Goal: Task Accomplishment & Management: Use online tool/utility

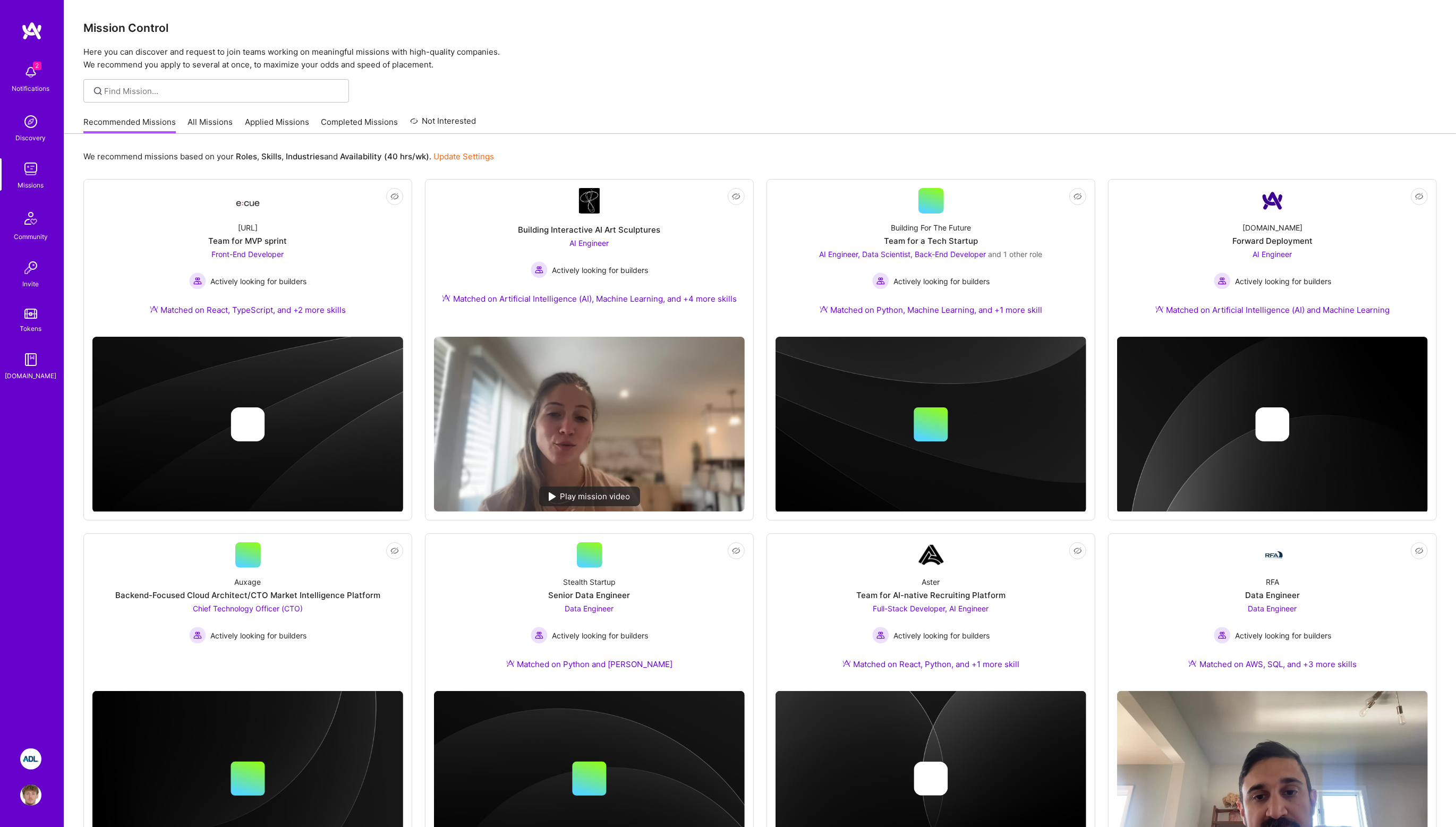
click at [32, 758] on img at bounding box center [31, 759] width 21 height 21
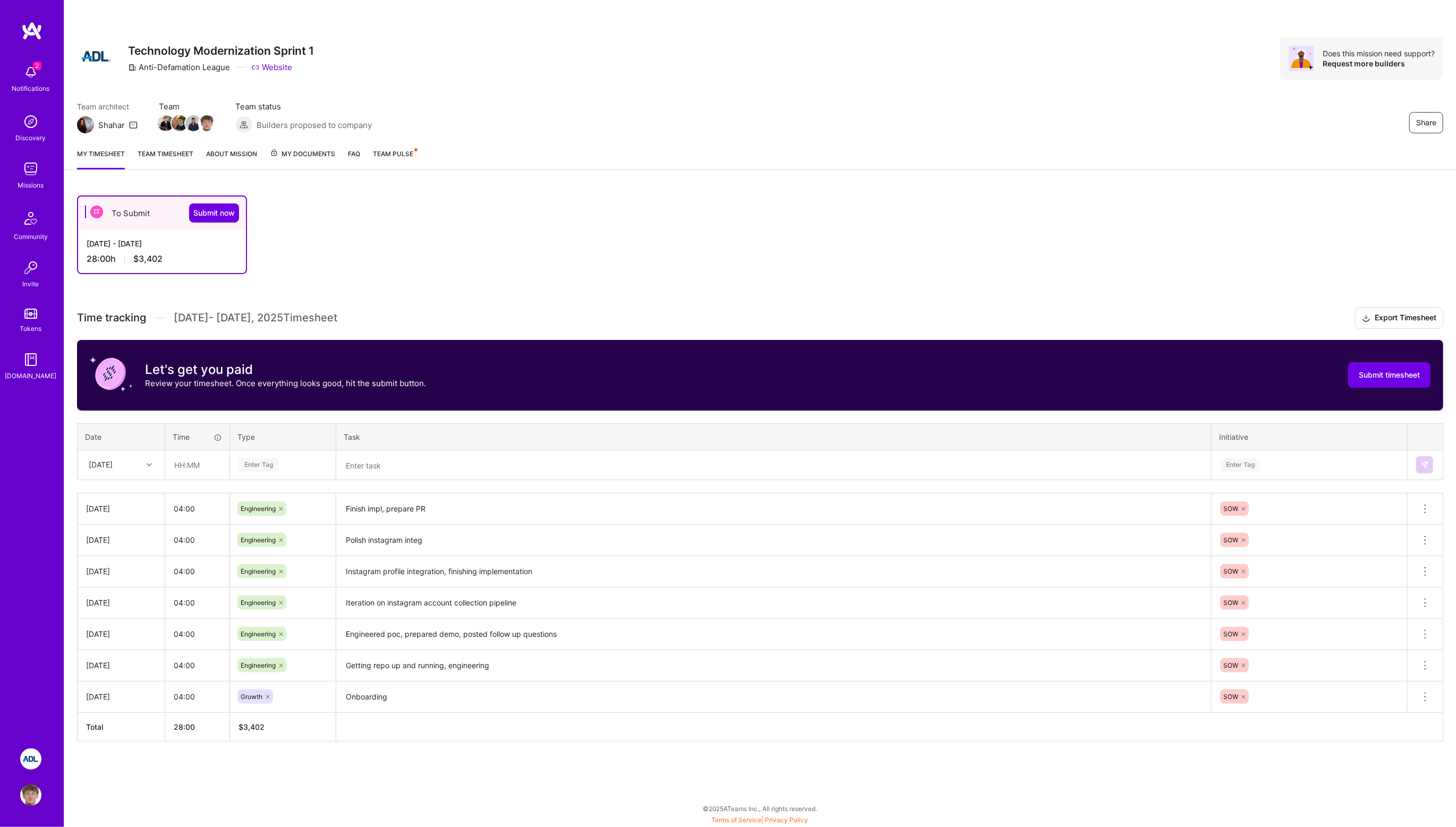
click at [259, 467] on div "Enter Tag" at bounding box center [259, 465] width 39 height 17
type input "4"
click at [261, 567] on span "Engineering" at bounding box center [258, 574] width 46 height 14
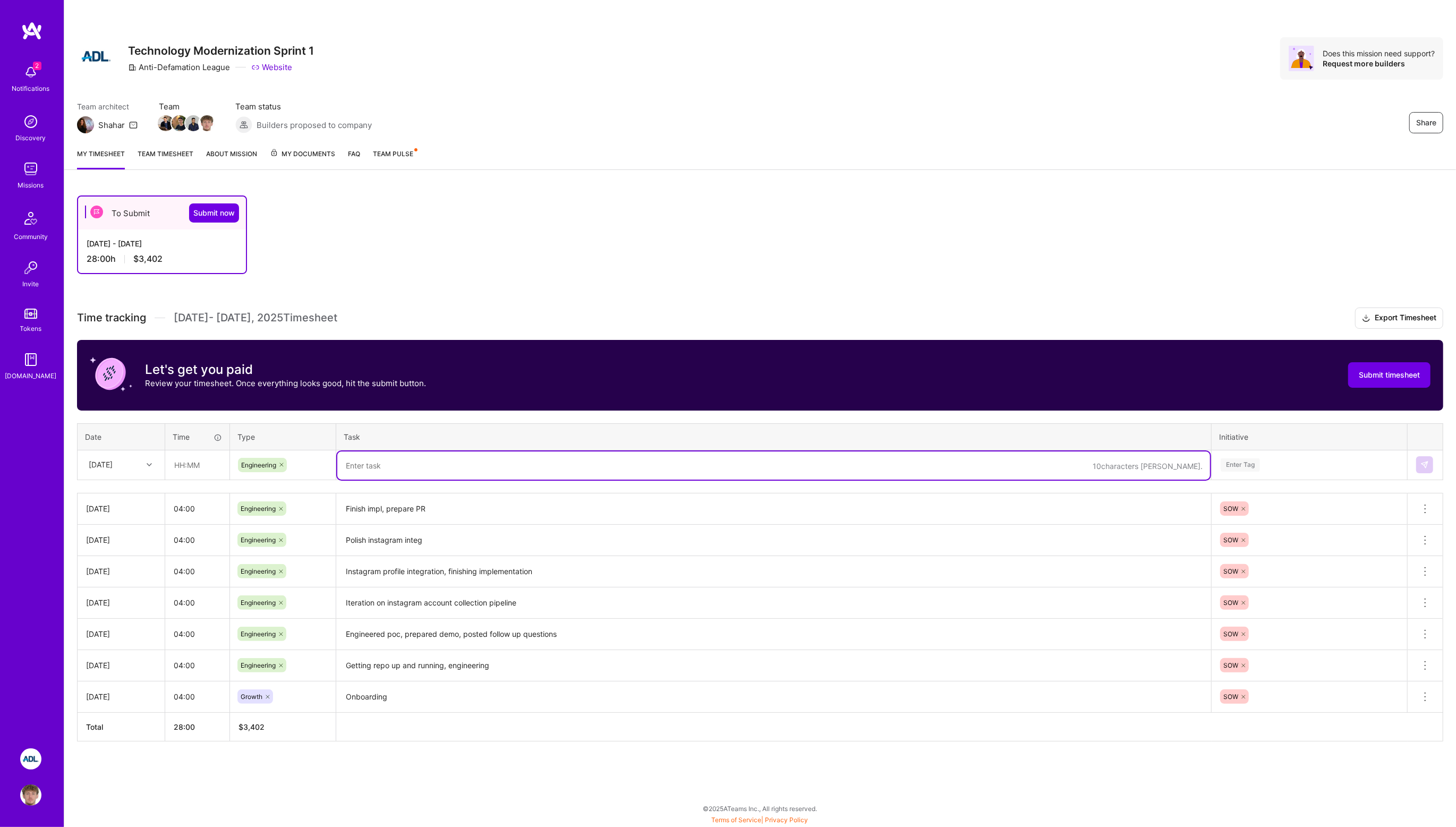
click at [385, 475] on textarea at bounding box center [773, 465] width 873 height 28
type textarea "F"
type textarea "Finish impl, merge stuff, chat about new features"
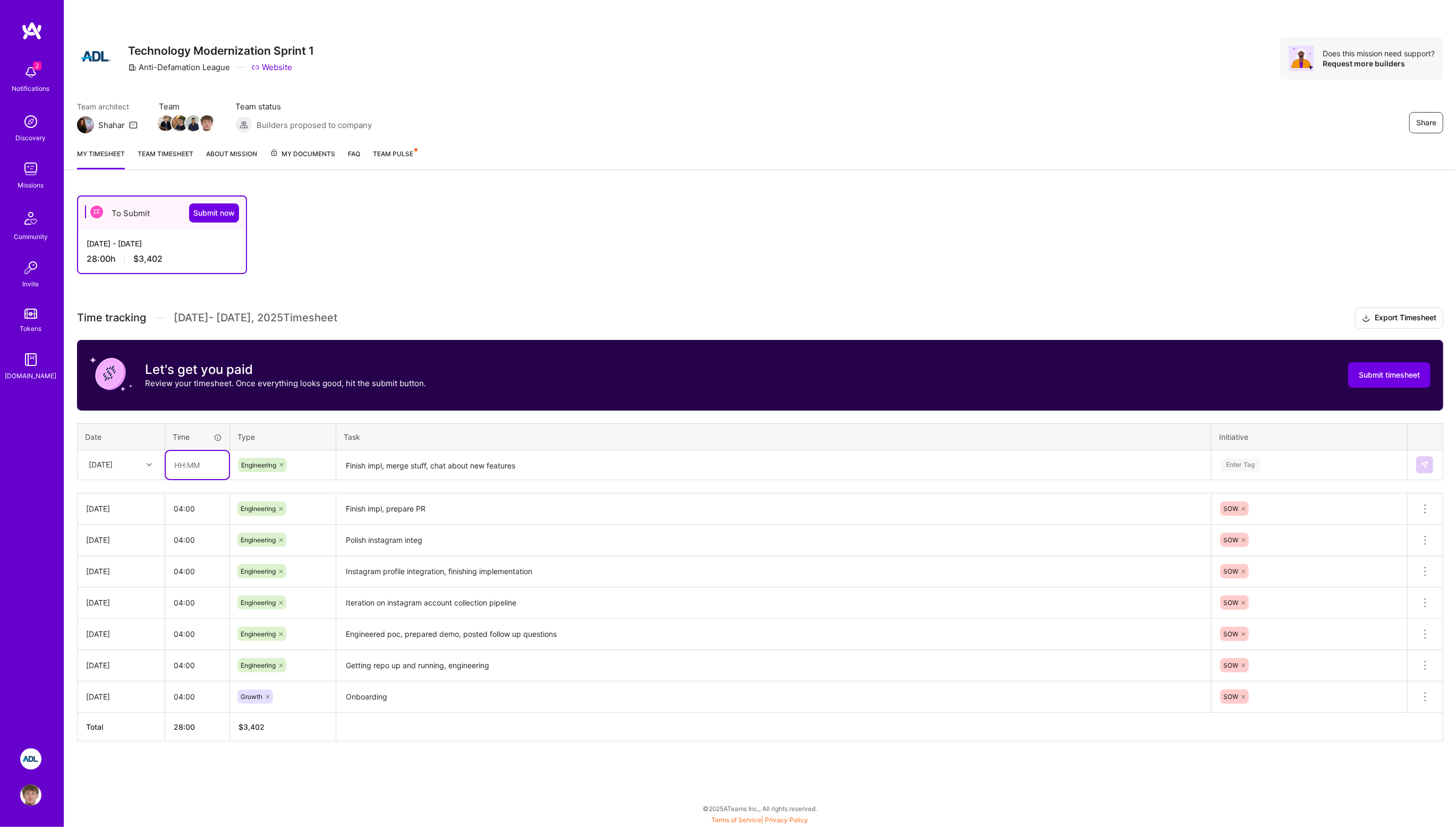
click at [189, 454] on input "text" at bounding box center [197, 464] width 63 height 28
type input "04:00"
click at [512, 263] on div "To Submit Submit now [DATE] - [DATE] 28:00 h $3,402" at bounding box center [696, 235] width 1238 height 78
click at [1266, 461] on div "Enter Tag" at bounding box center [1309, 465] width 180 height 14
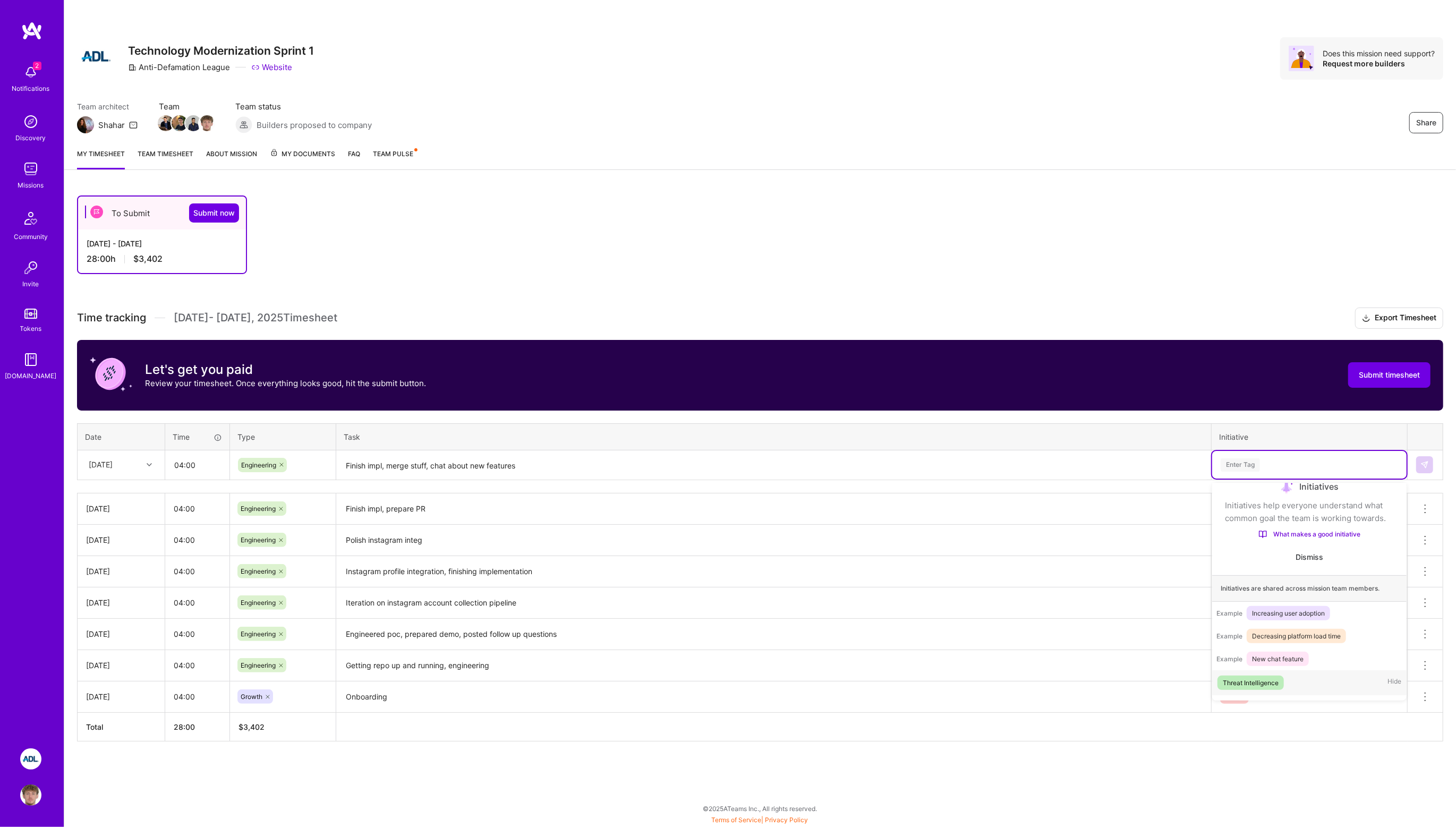
scroll to position [37, 0]
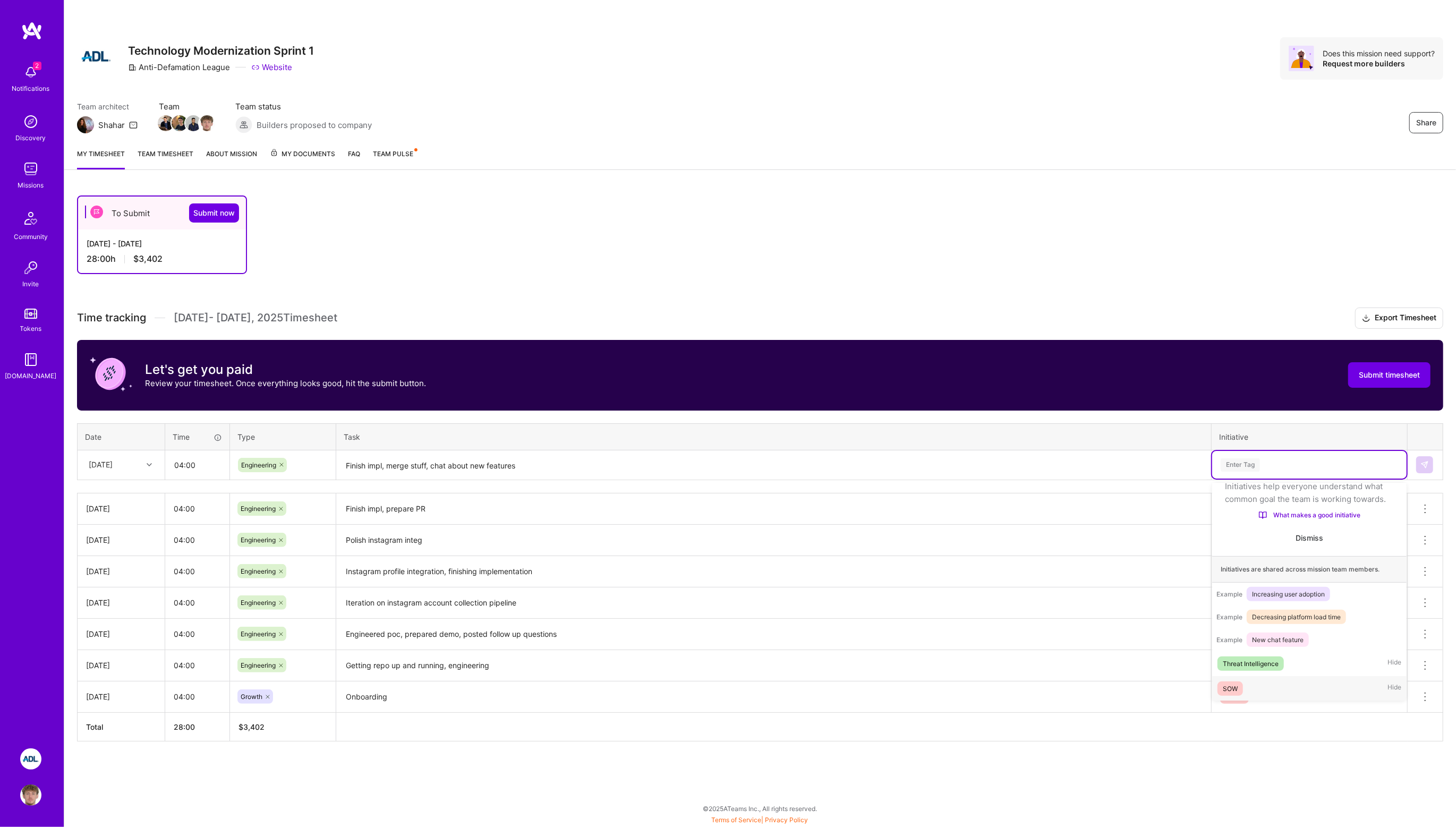
click at [1239, 683] on span "SOW" at bounding box center [1230, 688] width 26 height 14
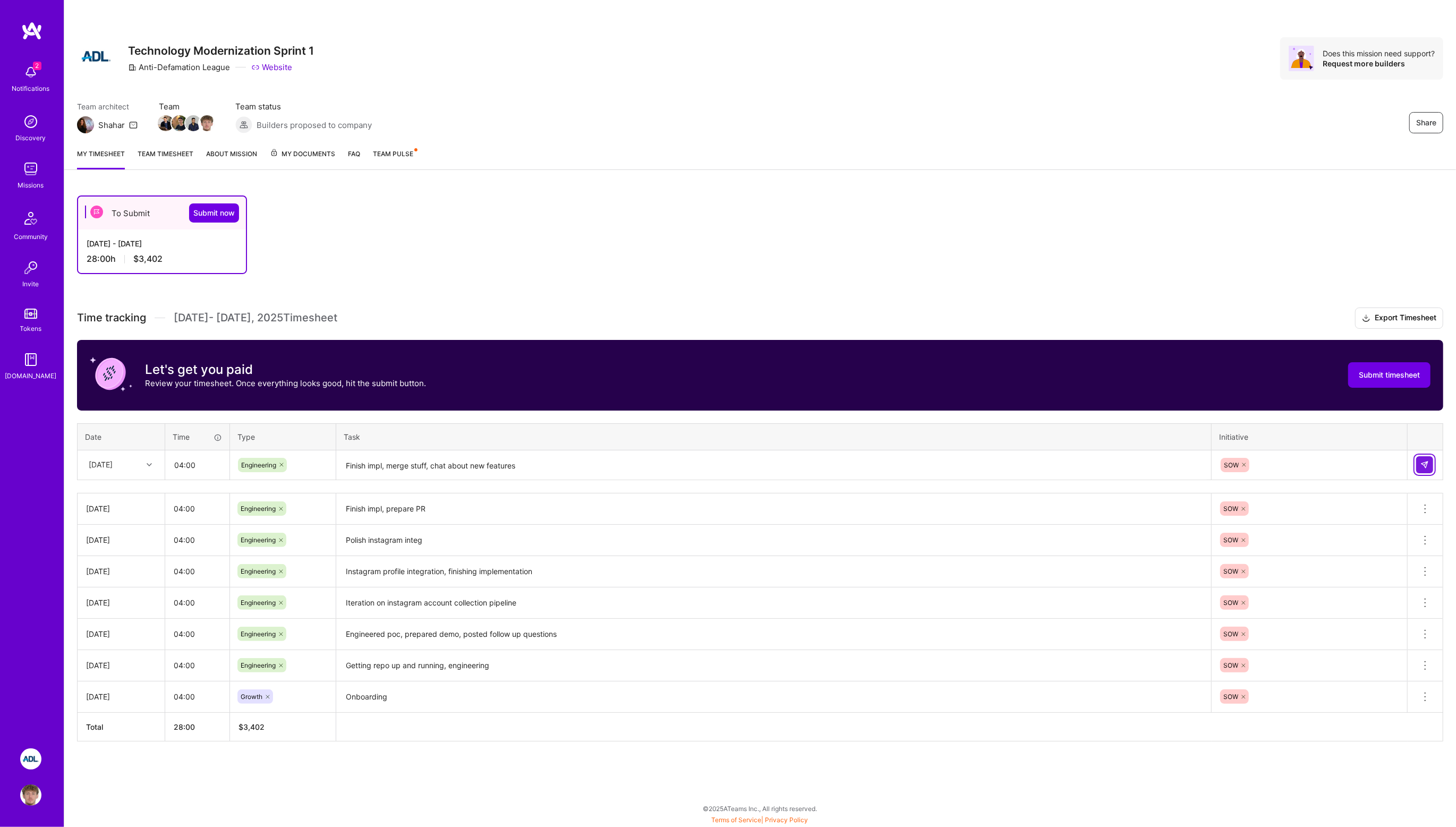
click at [1424, 465] on img at bounding box center [1424, 464] width 8 height 8
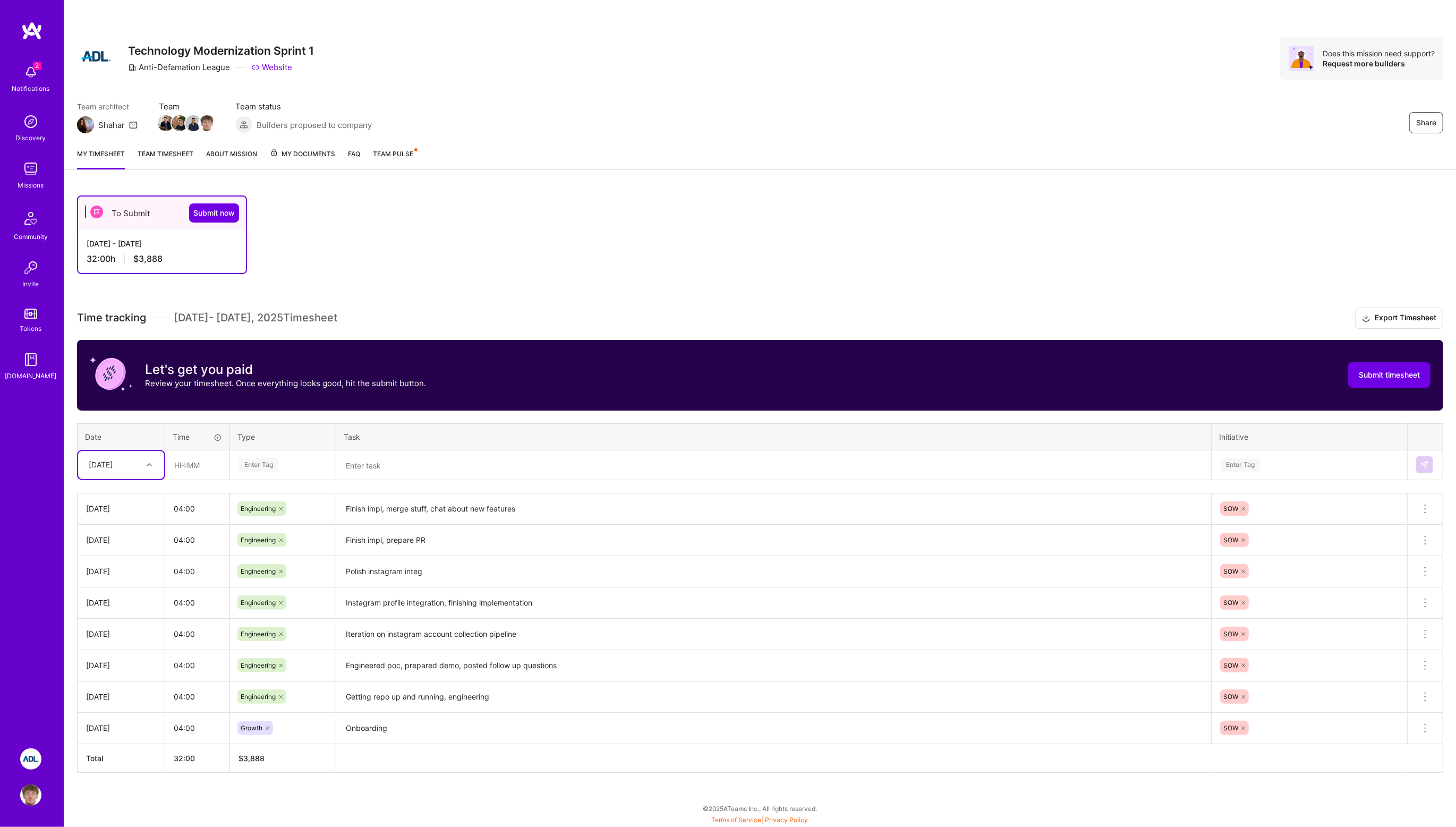
click at [1029, 284] on div "To Submit Submit now [DATE] - [DATE] 32:00 h $3,888 Time tracking [DATE] - [DAT…" at bounding box center [760, 503] width 1392 height 642
click at [1370, 374] on span "Submit timesheet" at bounding box center [1389, 375] width 61 height 11
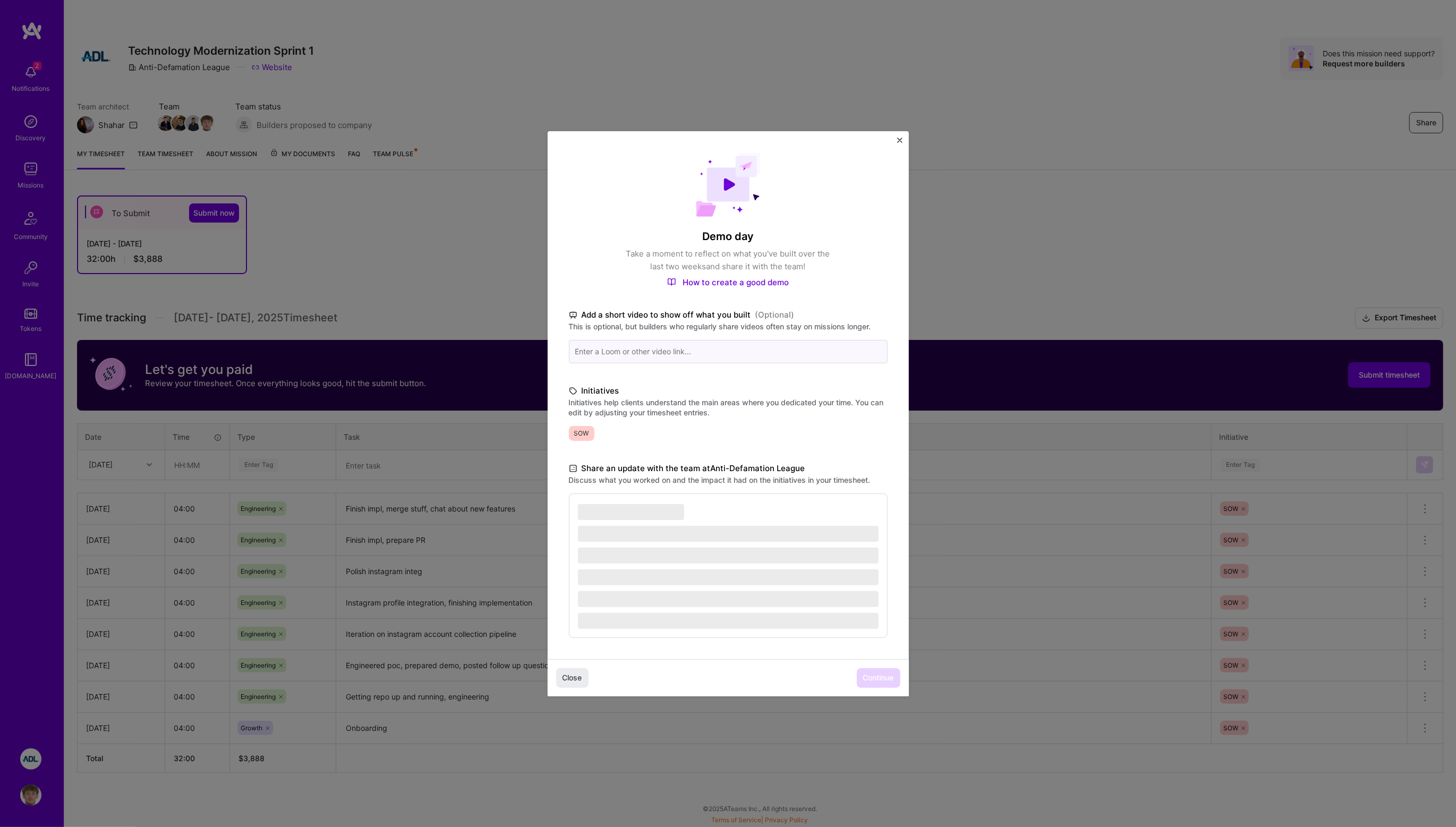
click at [630, 357] on input at bounding box center [728, 351] width 318 height 23
click at [629, 348] on input at bounding box center [728, 351] width 318 height 23
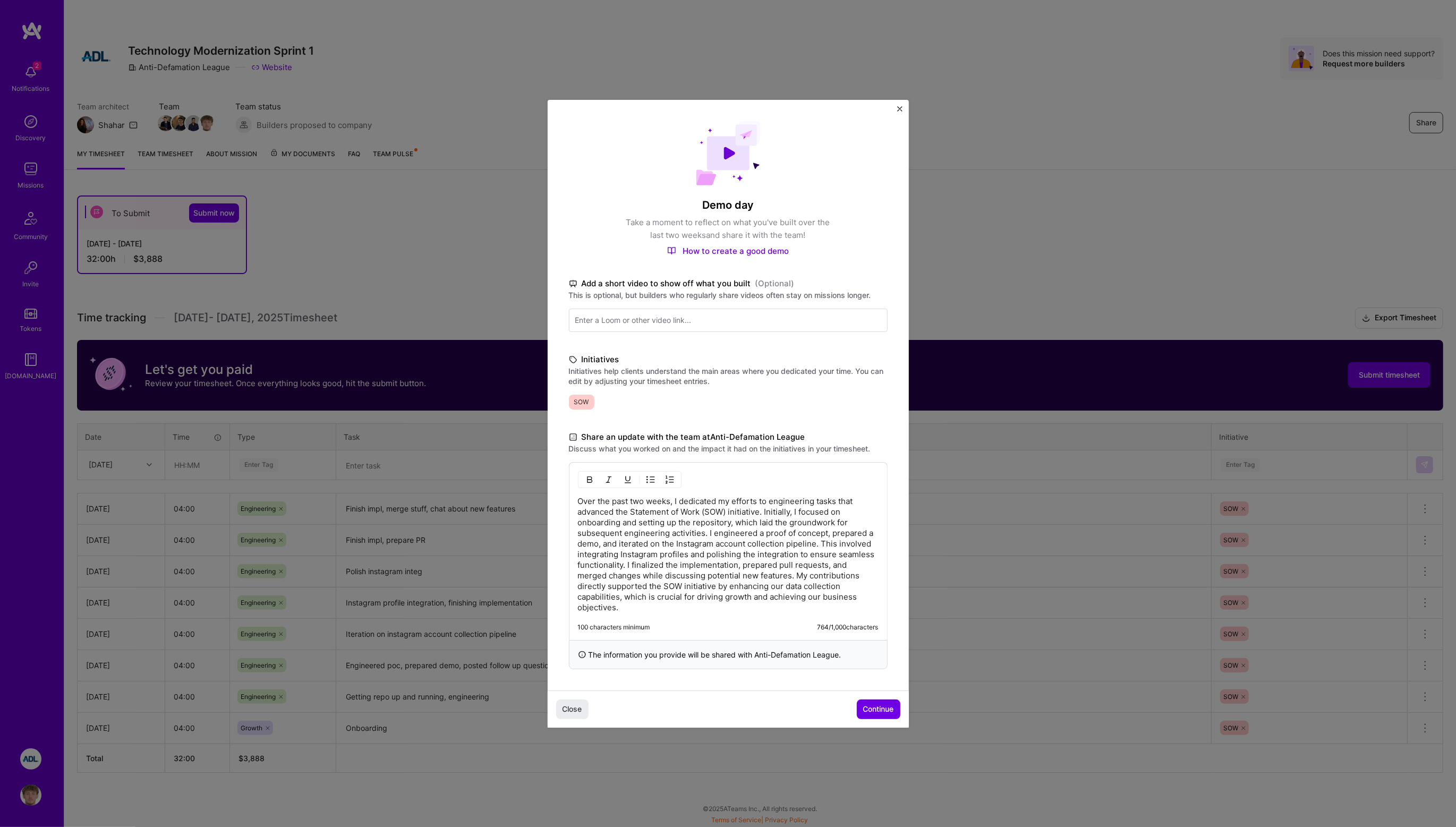
click at [651, 477] on button "button" at bounding box center [650, 479] width 16 height 13
click at [696, 508] on p "Over the past two weeks, I dedicated my efforts to engineering tasks that advan…" at bounding box center [739, 554] width 279 height 117
click at [750, 506] on p "Over the past two weeks, I dedicated my efforts to engineering tasks that advan…" at bounding box center [739, 554] width 279 height 117
click at [743, 538] on p "Over the past two weeks, I dedicated my efforts to engineering tasks that advan…" at bounding box center [739, 554] width 279 height 117
click at [650, 478] on img "button" at bounding box center [650, 479] width 8 height 8
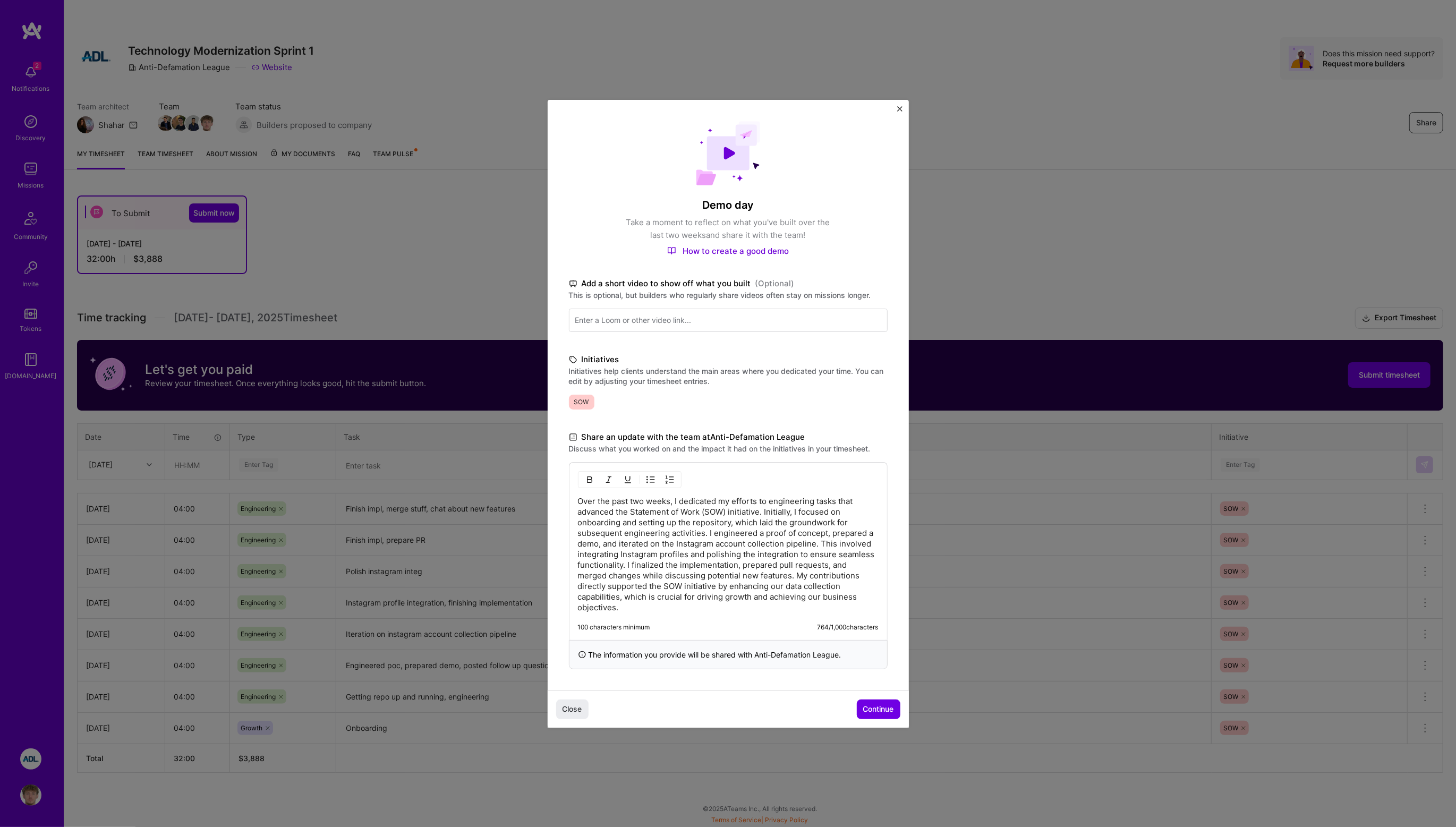
click at [636, 526] on p "Over the past two weeks, I dedicated my efforts to engineering tasks that advan…" at bounding box center [728, 554] width 300 height 117
click at [675, 597] on p "Over the past two weeks, I dedicated my efforts to engineering tasks that advan…" at bounding box center [728, 554] width 300 height 117
drag, startPoint x: 797, startPoint y: 576, endPoint x: 797, endPoint y: 605, distance: 29.0
click at [797, 605] on p "Over the past two weeks, I dedicated my efforts to engineering tasks that advan…" at bounding box center [728, 554] width 300 height 117
click at [775, 608] on p "Over the past two weeks, I dedicated my efforts to engineering tasks that advan…" at bounding box center [728, 554] width 300 height 117
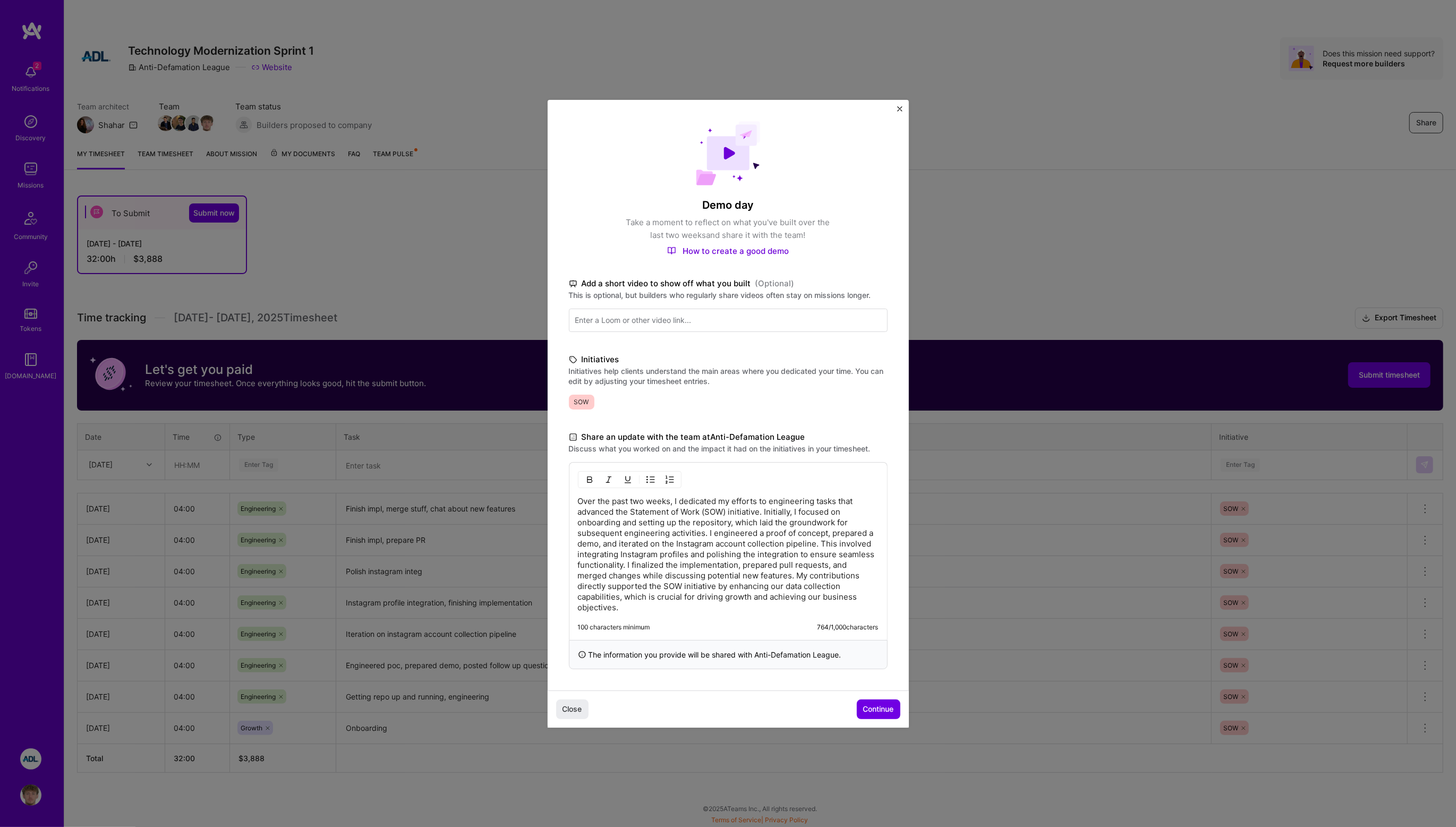
click at [775, 613] on div "Over the past two weeks, I dedicated my efforts to engineering tasks that advan…" at bounding box center [728, 551] width 318 height 178
click at [769, 609] on p "Over the past two weeks, I dedicated my efforts to engineering tasks that advan…" at bounding box center [728, 554] width 300 height 117
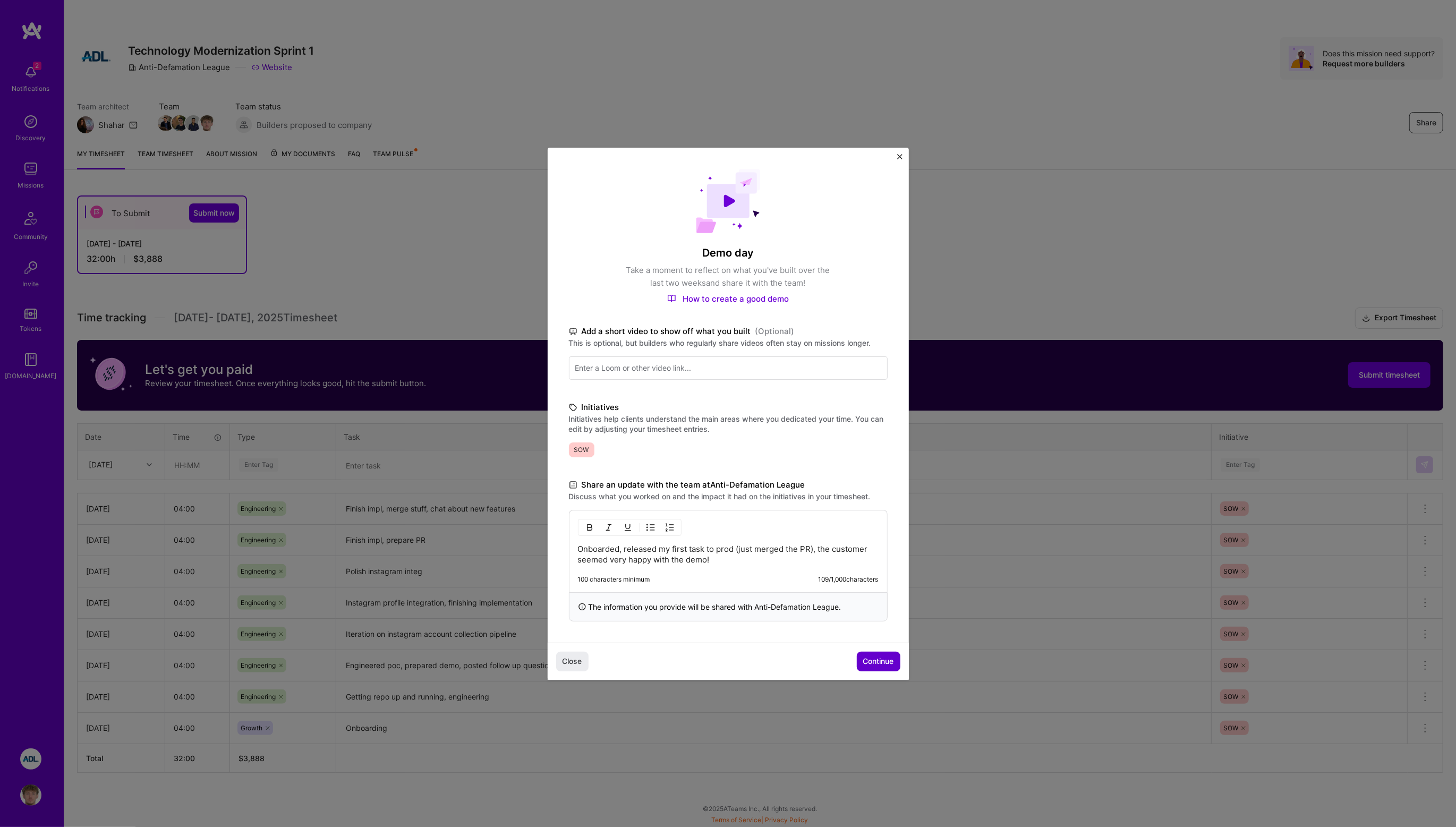
click at [859, 654] on button "Continue" at bounding box center [879, 661] width 44 height 19
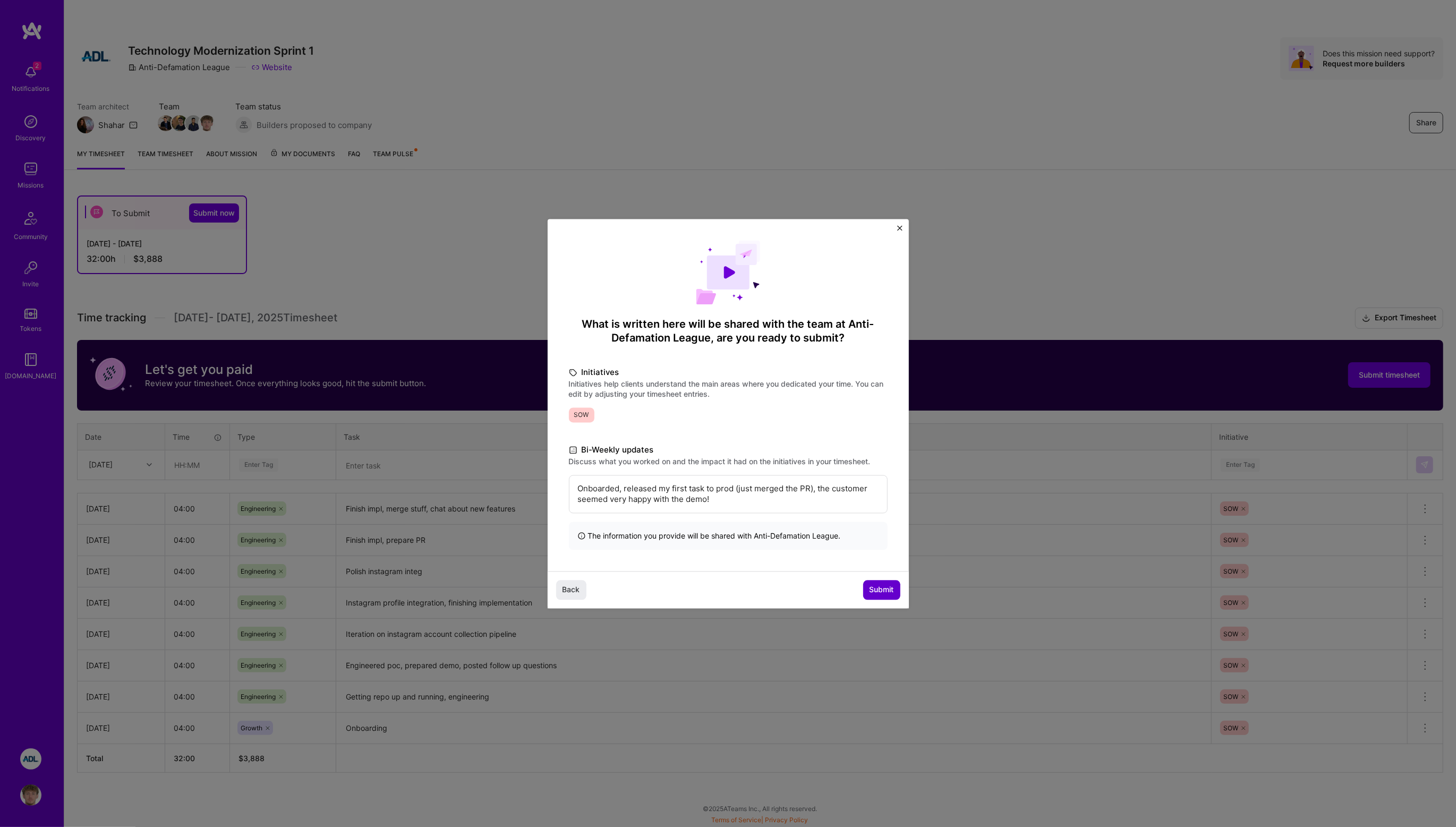
click at [872, 585] on span "Submit" at bounding box center [882, 590] width 24 height 11
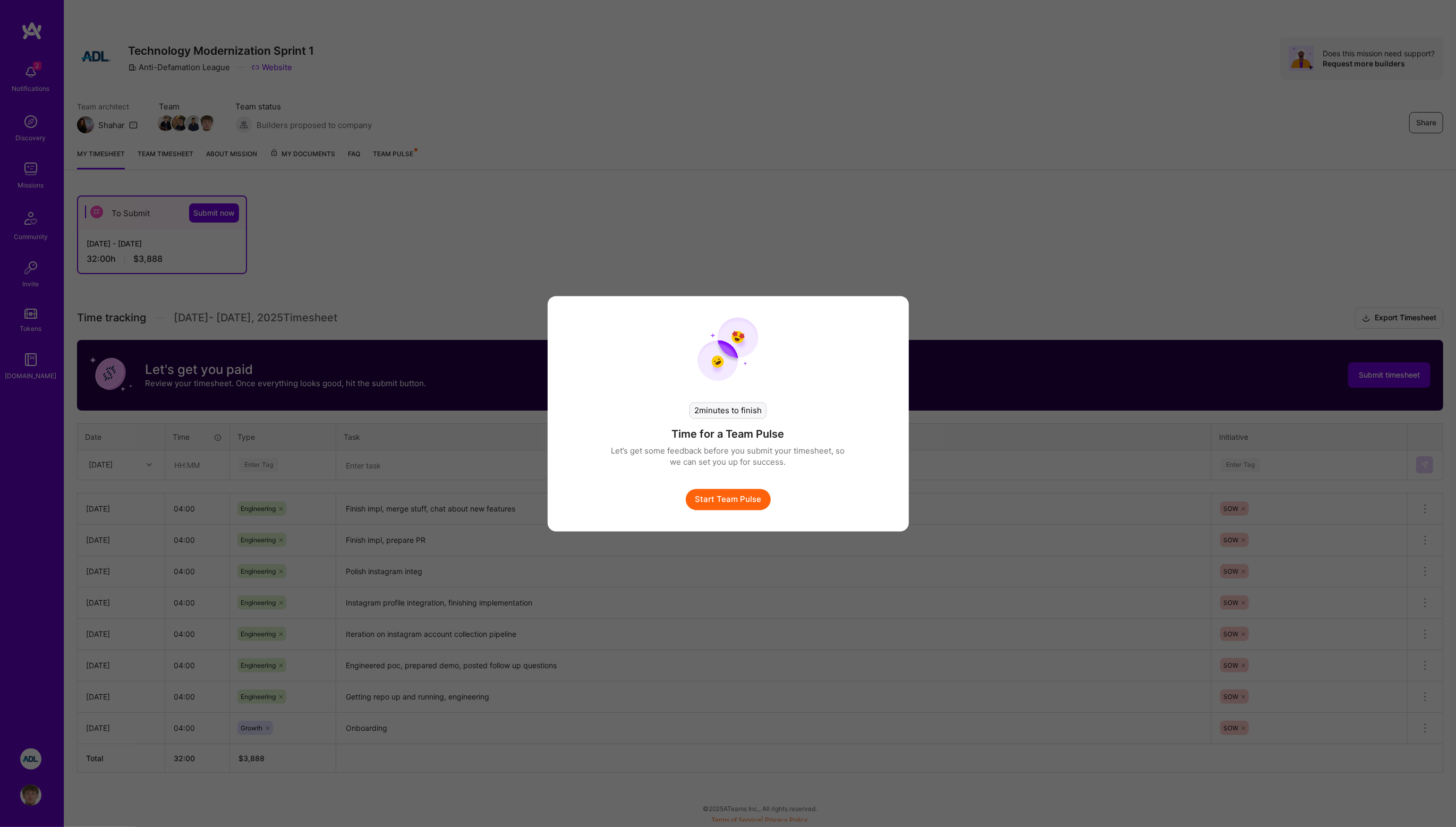
click at [726, 500] on button "Start Team Pulse" at bounding box center [728, 499] width 85 height 21
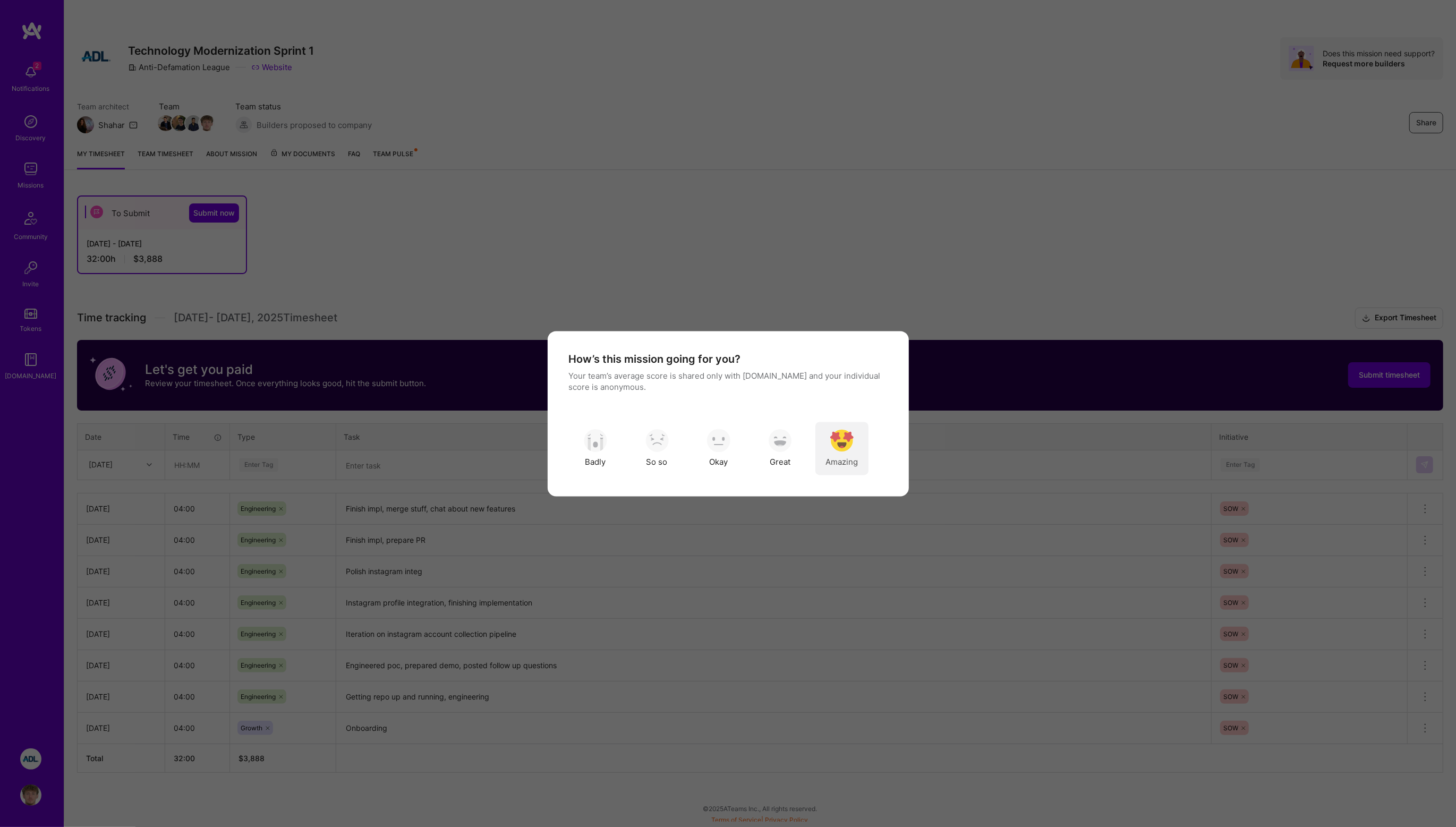
click at [839, 447] on img "modal" at bounding box center [842, 440] width 23 height 23
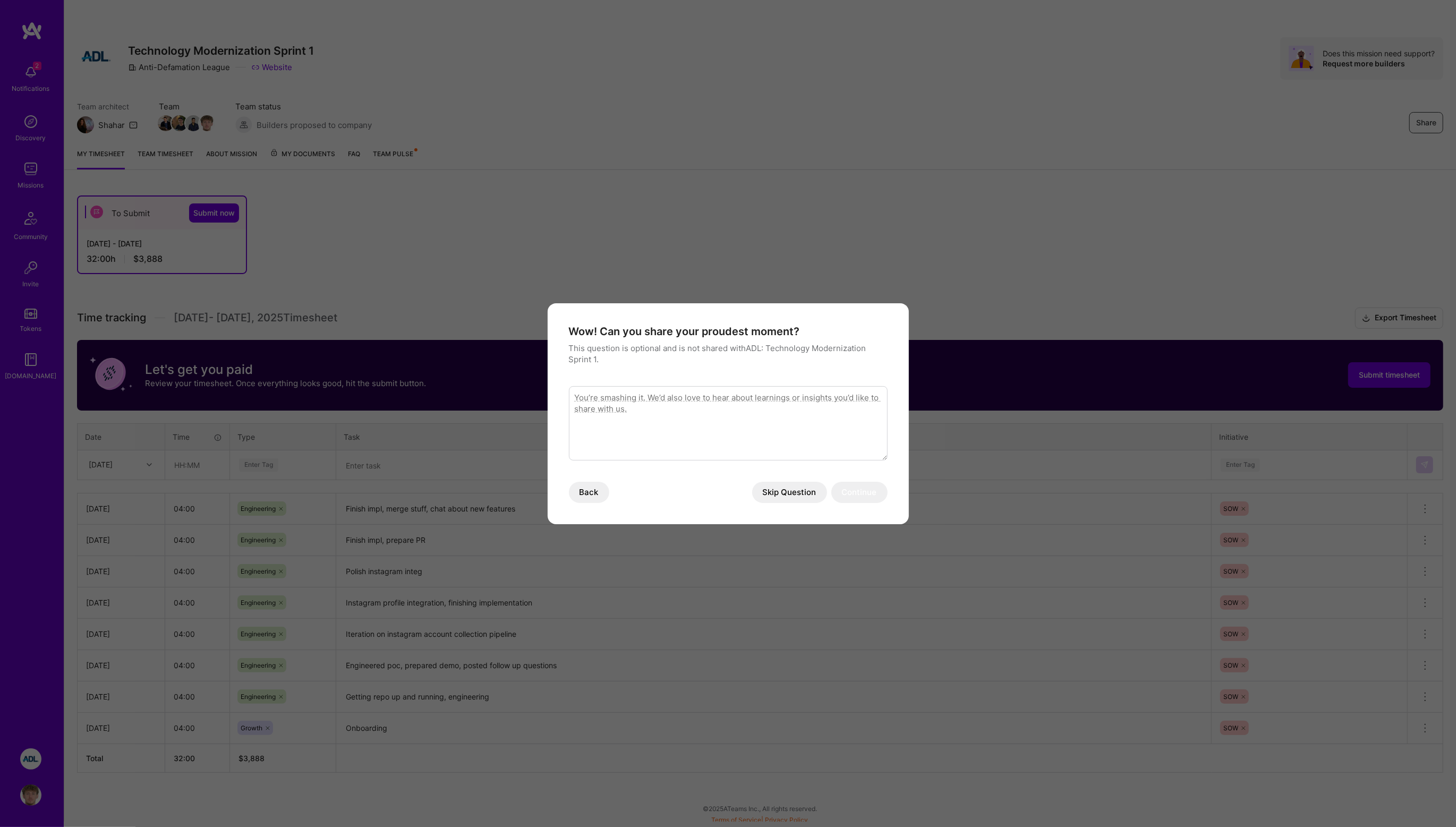
click at [825, 441] on textarea "modal" at bounding box center [728, 423] width 318 height 74
type textarea "All going great, great onboarding from the team!"
click at [873, 485] on button "Continue" at bounding box center [859, 492] width 56 height 21
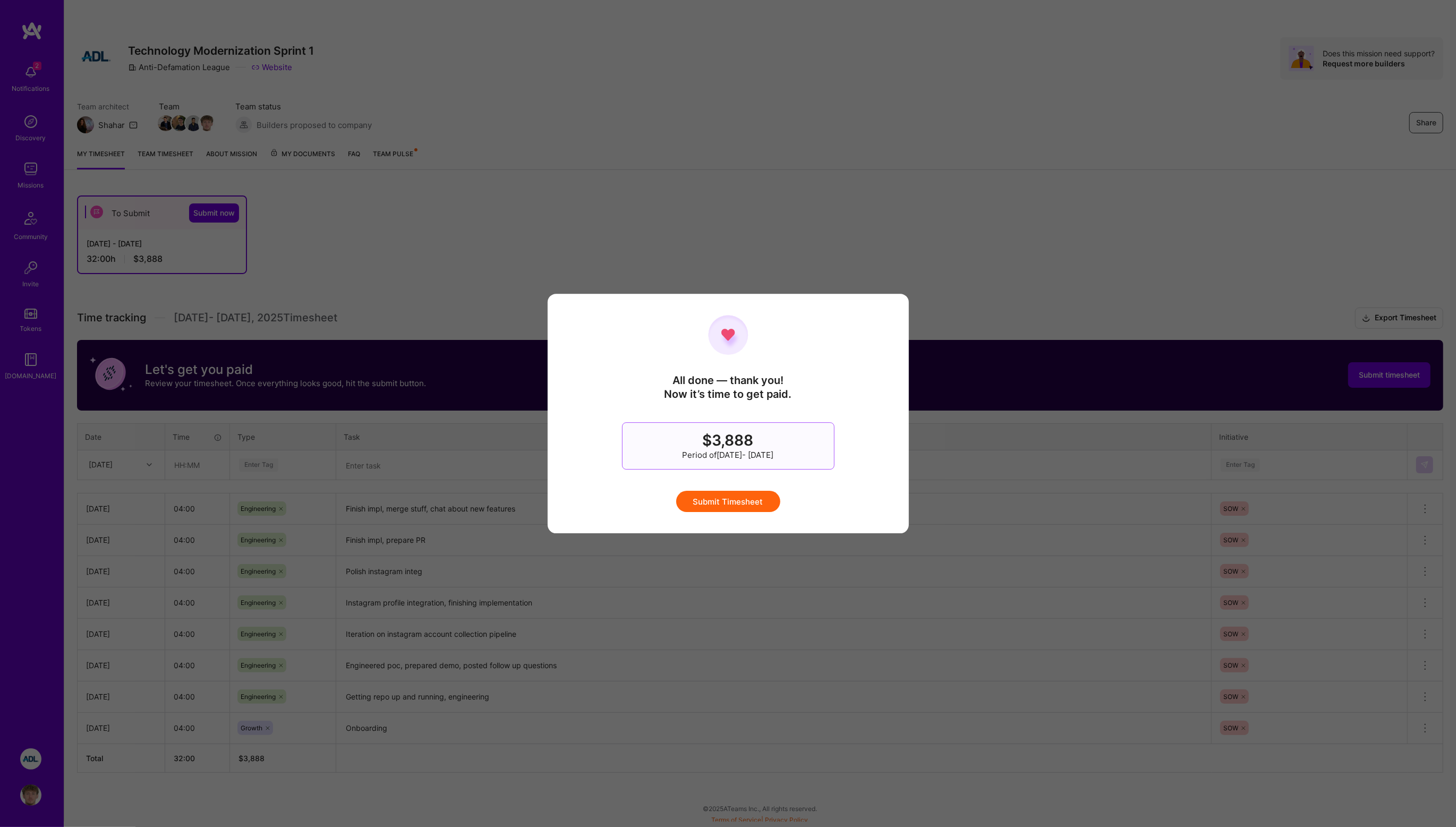
click at [730, 506] on button "Submit Timesheet" at bounding box center [728, 501] width 104 height 21
